Goal: Information Seeking & Learning: Learn about a topic

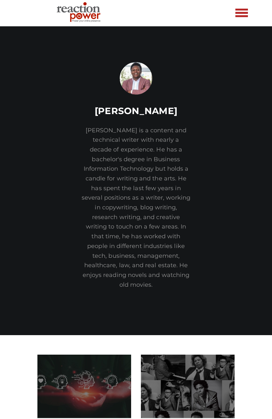
scroll to position [152, 0]
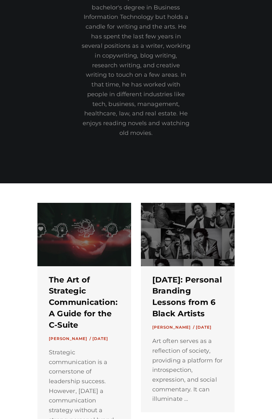
click at [78, 247] on link at bounding box center [84, 234] width 94 height 63
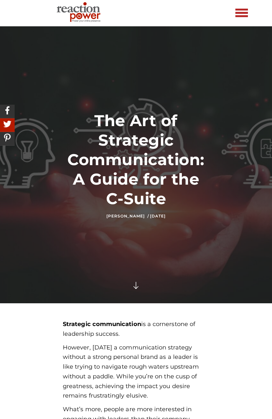
drag, startPoint x: 72, startPoint y: 76, endPoint x: 69, endPoint y: 73, distance: 4.6
click at [69, 73] on div at bounding box center [136, 164] width 272 height 277
click at [85, 72] on div at bounding box center [136, 164] width 272 height 277
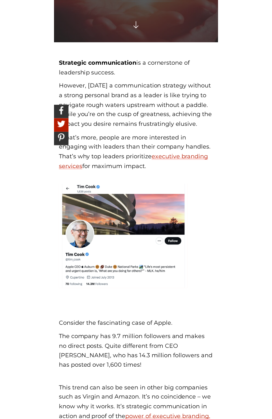
scroll to position [79, 0]
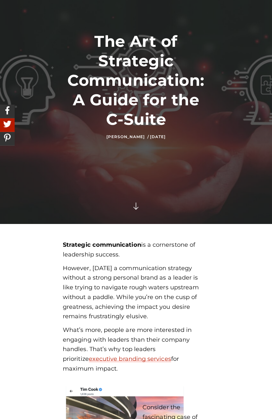
drag, startPoint x: 102, startPoint y: 139, endPoint x: 23, endPoint y: 245, distance: 131.8
drag, startPoint x: 23, startPoint y: 245, endPoint x: 45, endPoint y: 155, distance: 93.0
click at [45, 155] on div at bounding box center [136, 85] width 272 height 277
drag, startPoint x: 45, startPoint y: 155, endPoint x: 89, endPoint y: 122, distance: 54.1
click at [89, 122] on h1 "The Art of Strategic Communication: A Guide for the C-Suite" at bounding box center [136, 80] width 146 height 97
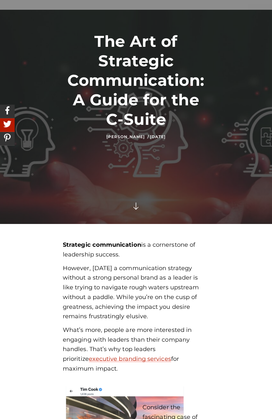
scroll to position [0, 0]
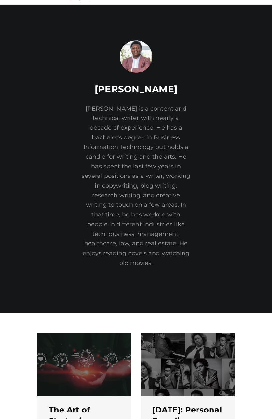
scroll to position [195, 0]
